Goal: Information Seeking & Learning: Learn about a topic

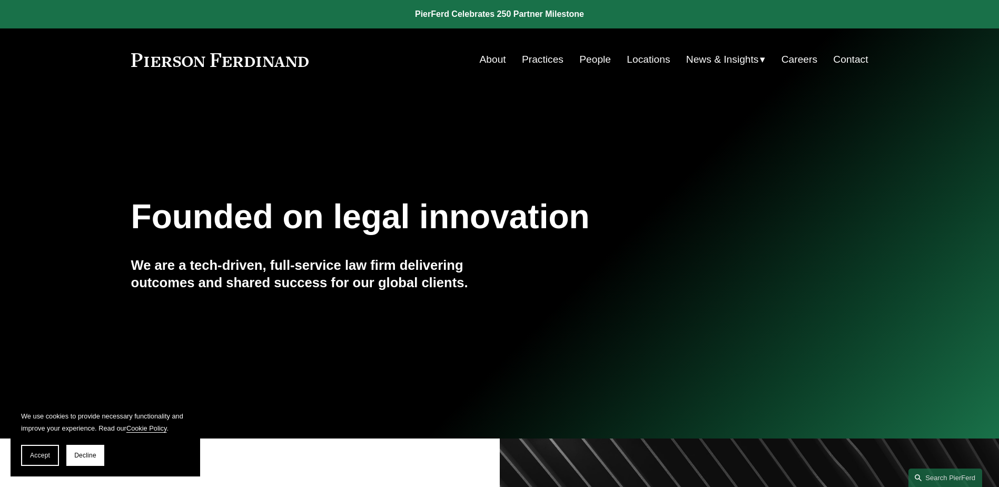
click at [540, 60] on link "Practices" at bounding box center [543, 59] width 42 height 20
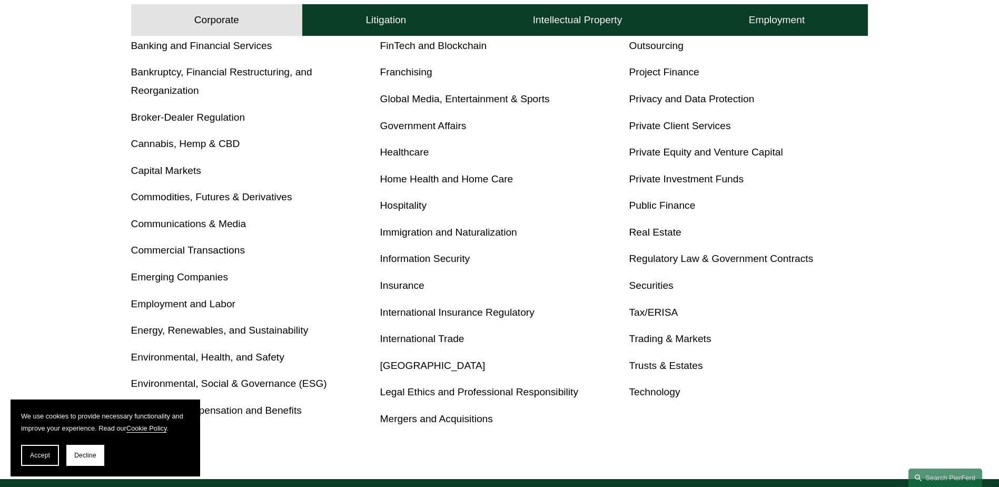
scroll to position [527, 0]
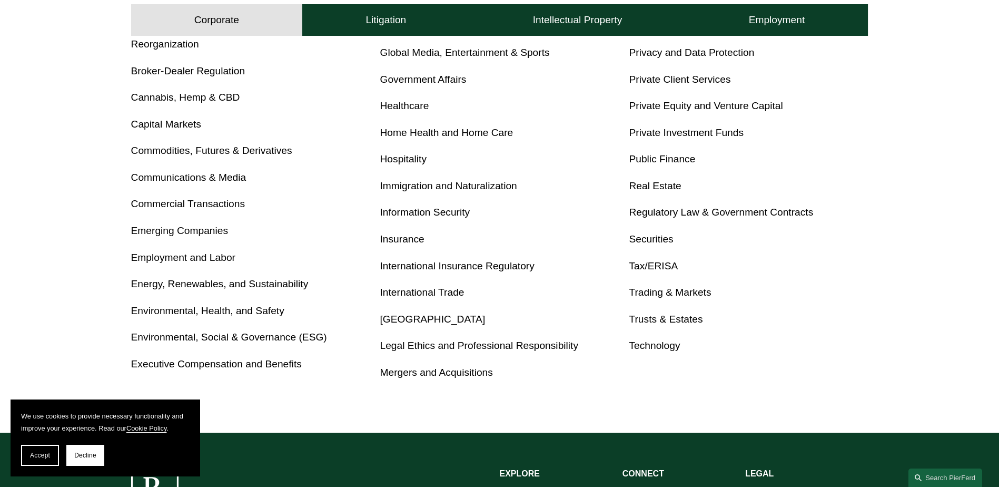
click at [211, 257] on link "Employment and Labor" at bounding box center [183, 257] width 104 height 11
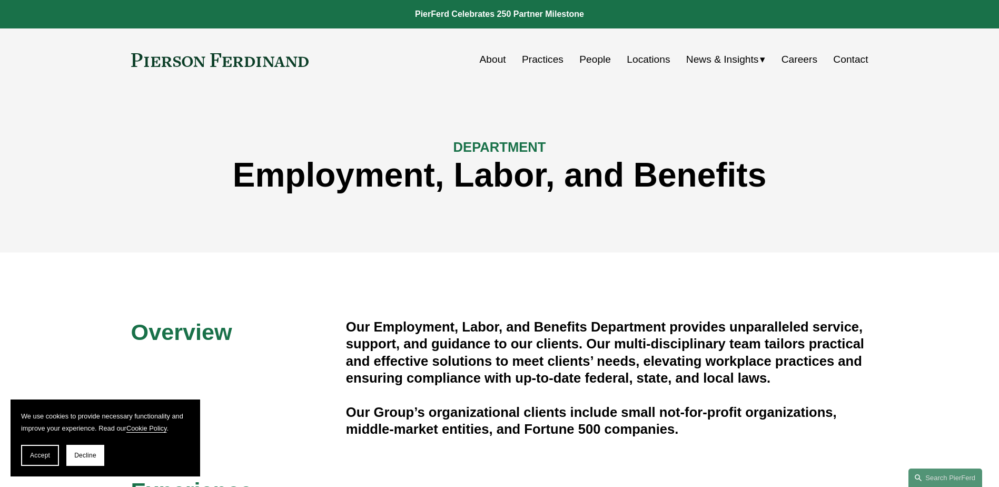
click at [640, 61] on link "Locations" at bounding box center [648, 59] width 43 height 20
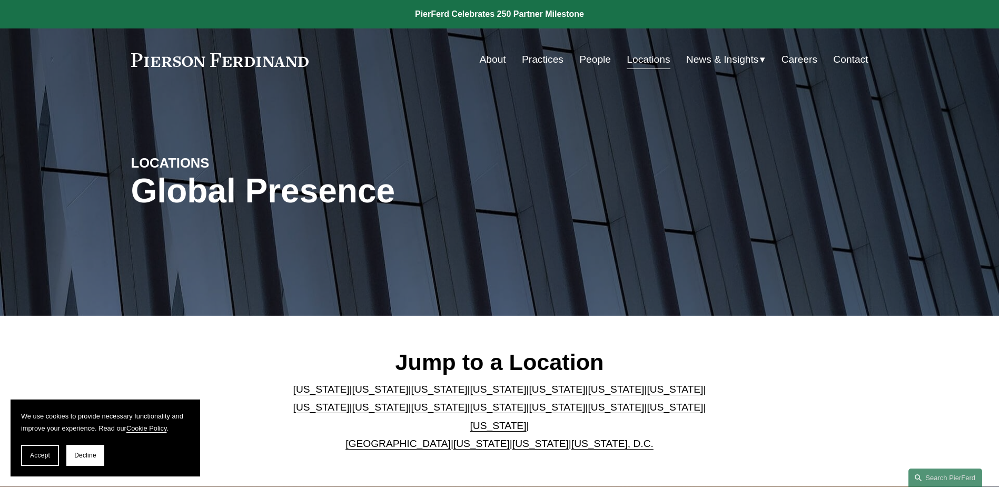
click at [585, 57] on link "People" at bounding box center [595, 59] width 32 height 20
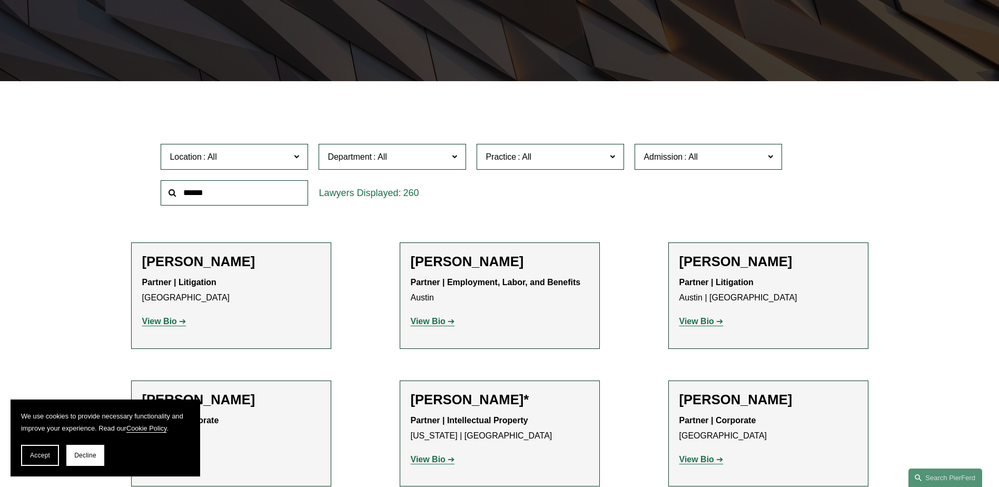
scroll to position [369, 0]
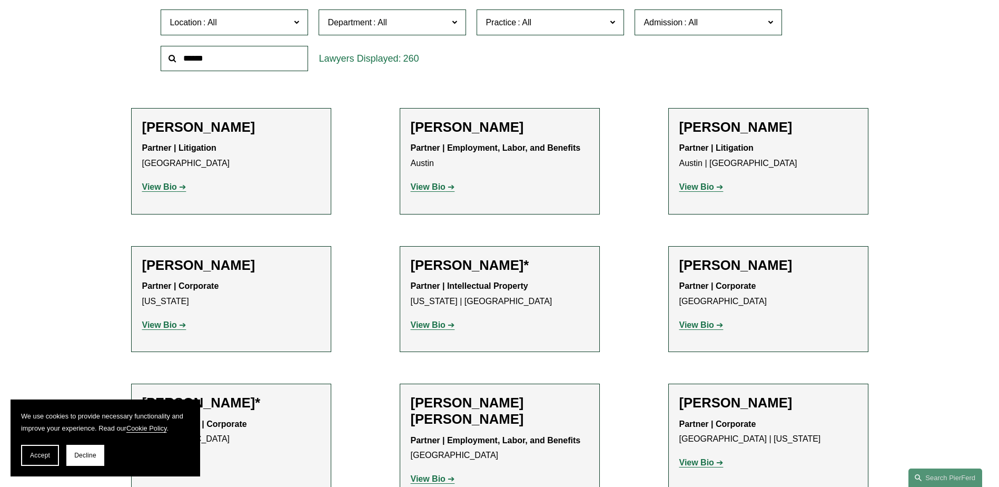
click at [271, 24] on span "Location" at bounding box center [230, 22] width 121 height 14
click at [683, 64] on div "Location All Atlanta Austin Boston Charlotte Chicago Cincinnati Cleveland Colum…" at bounding box center [499, 40] width 688 height 72
click at [299, 21] on span at bounding box center [296, 22] width 5 height 14
click at [273, 62] on input "text" at bounding box center [234, 59] width 147 height 26
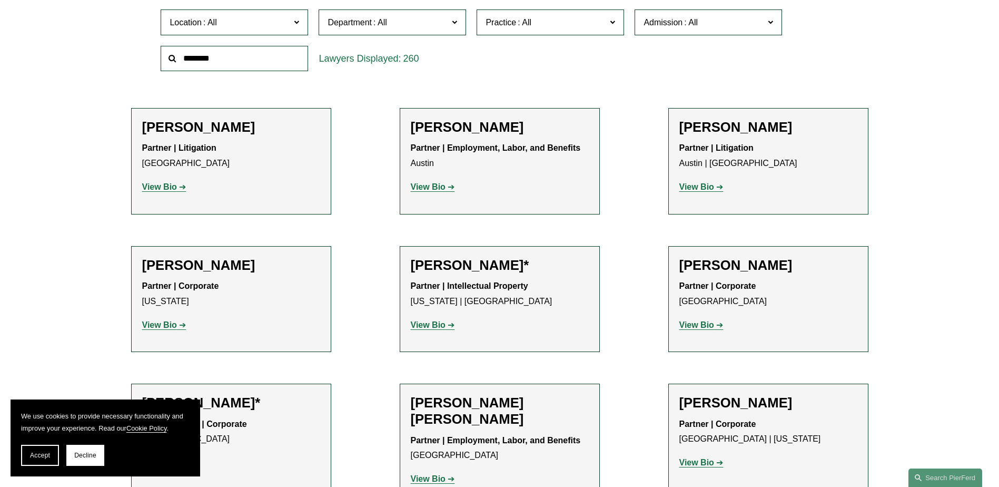
type input "********"
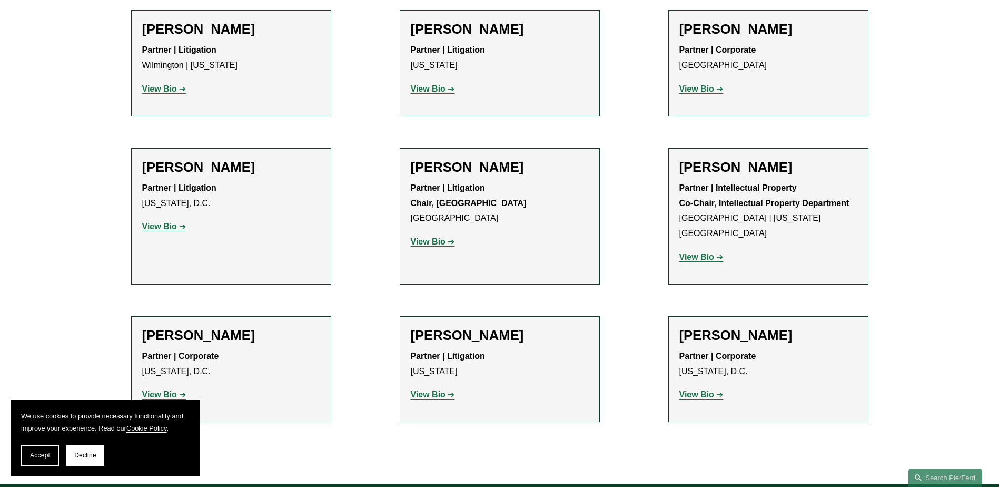
scroll to position [1632, 0]
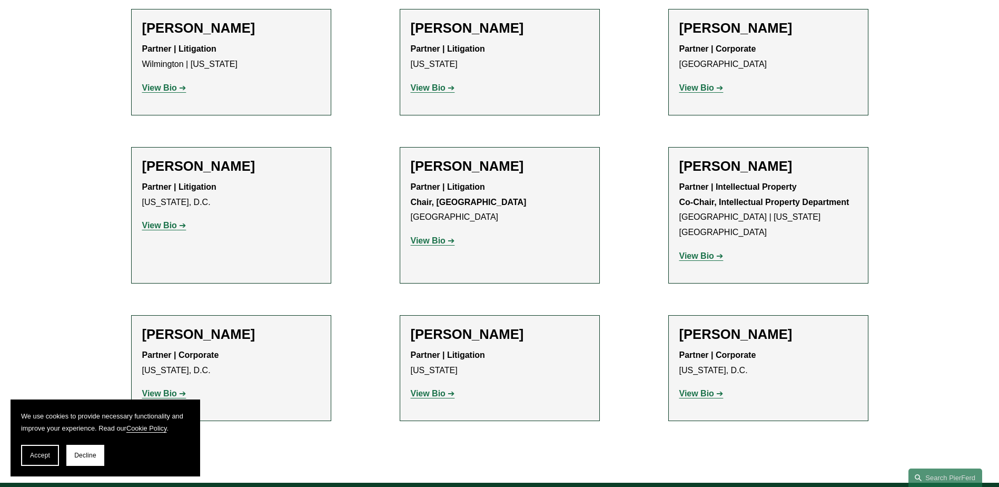
click at [697, 389] on strong "View Bio" at bounding box center [696, 393] width 35 height 9
click at [435, 236] on strong "View Bio" at bounding box center [428, 240] width 35 height 9
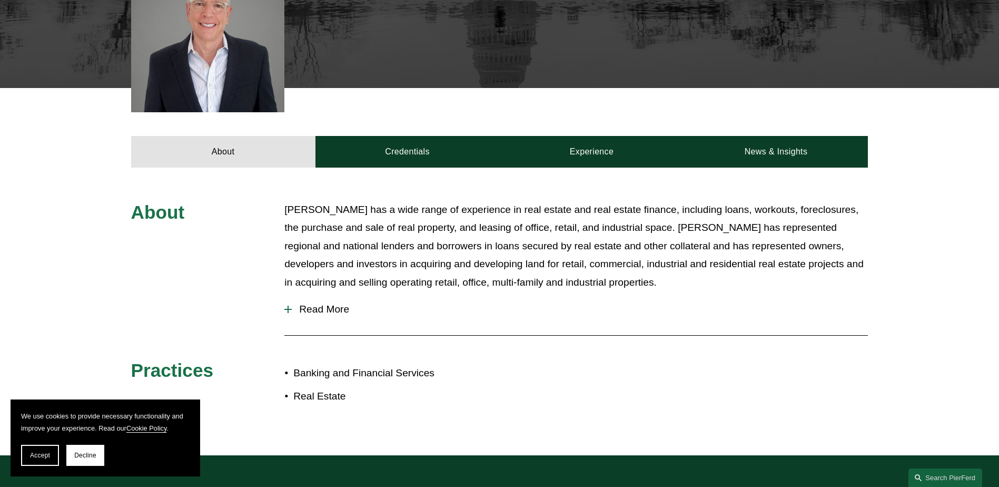
scroll to position [333, 0]
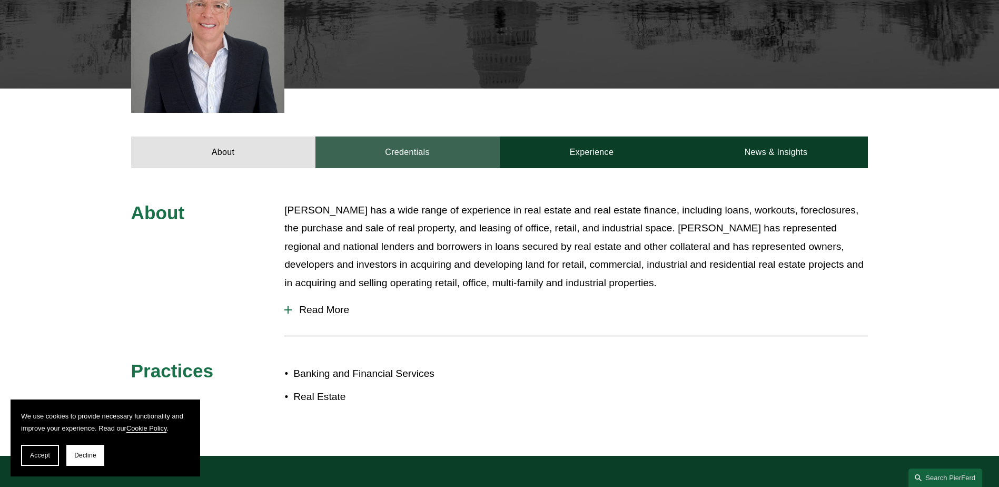
click at [456, 152] on link "Credentials" at bounding box center [407, 152] width 184 height 32
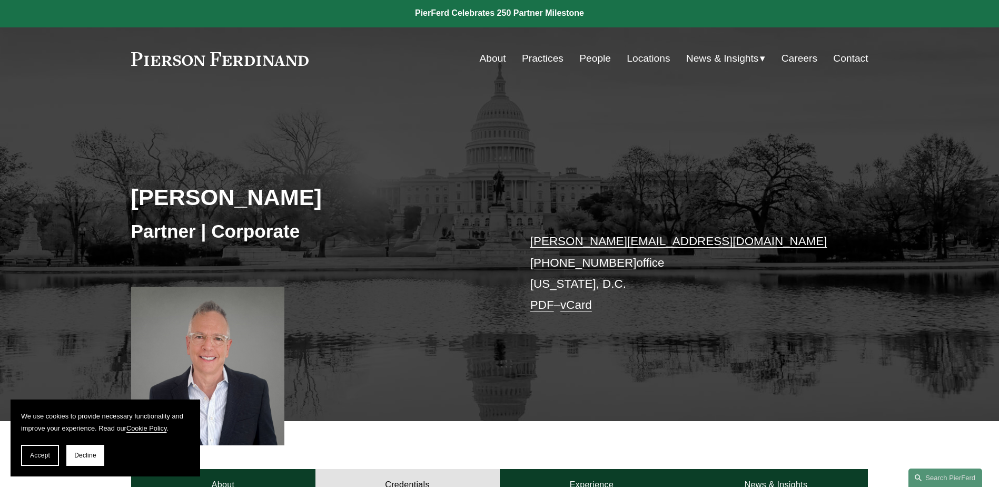
scroll to position [0, 0]
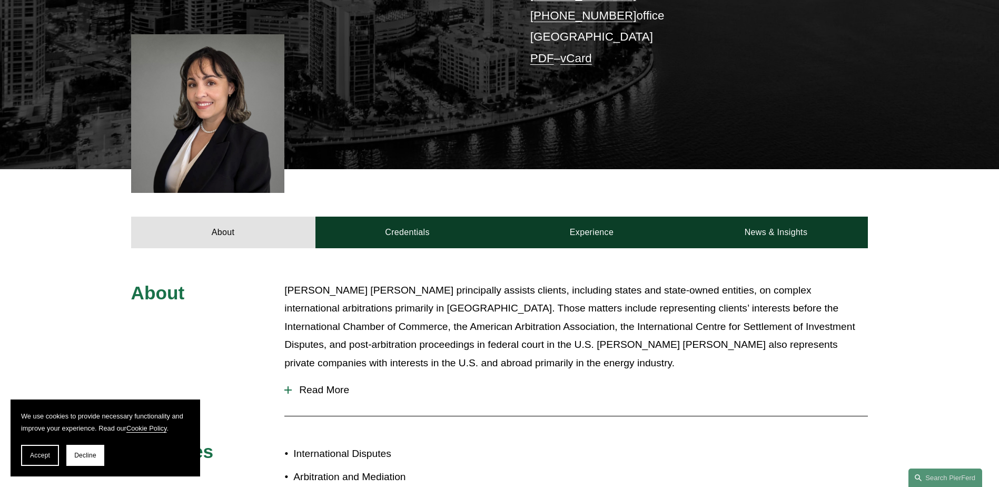
scroll to position [474, 0]
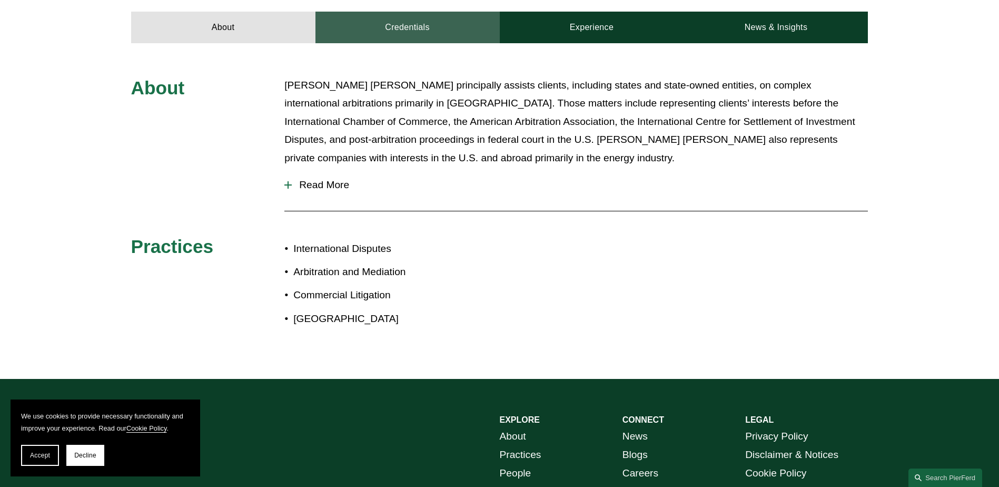
click at [399, 29] on link "Credentials" at bounding box center [407, 28] width 184 height 32
